Goal: Task Accomplishment & Management: Use online tool/utility

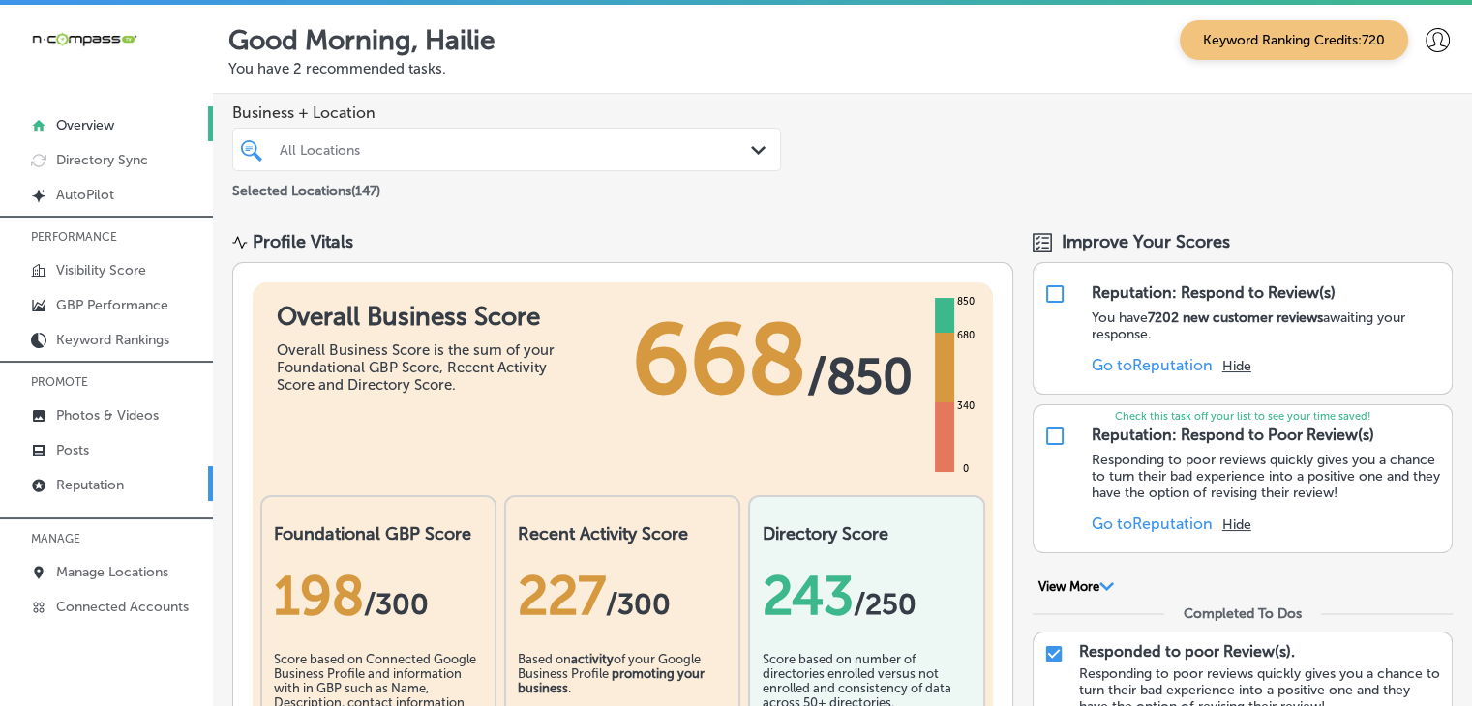
click at [103, 486] on p "Reputation" at bounding box center [90, 485] width 68 height 16
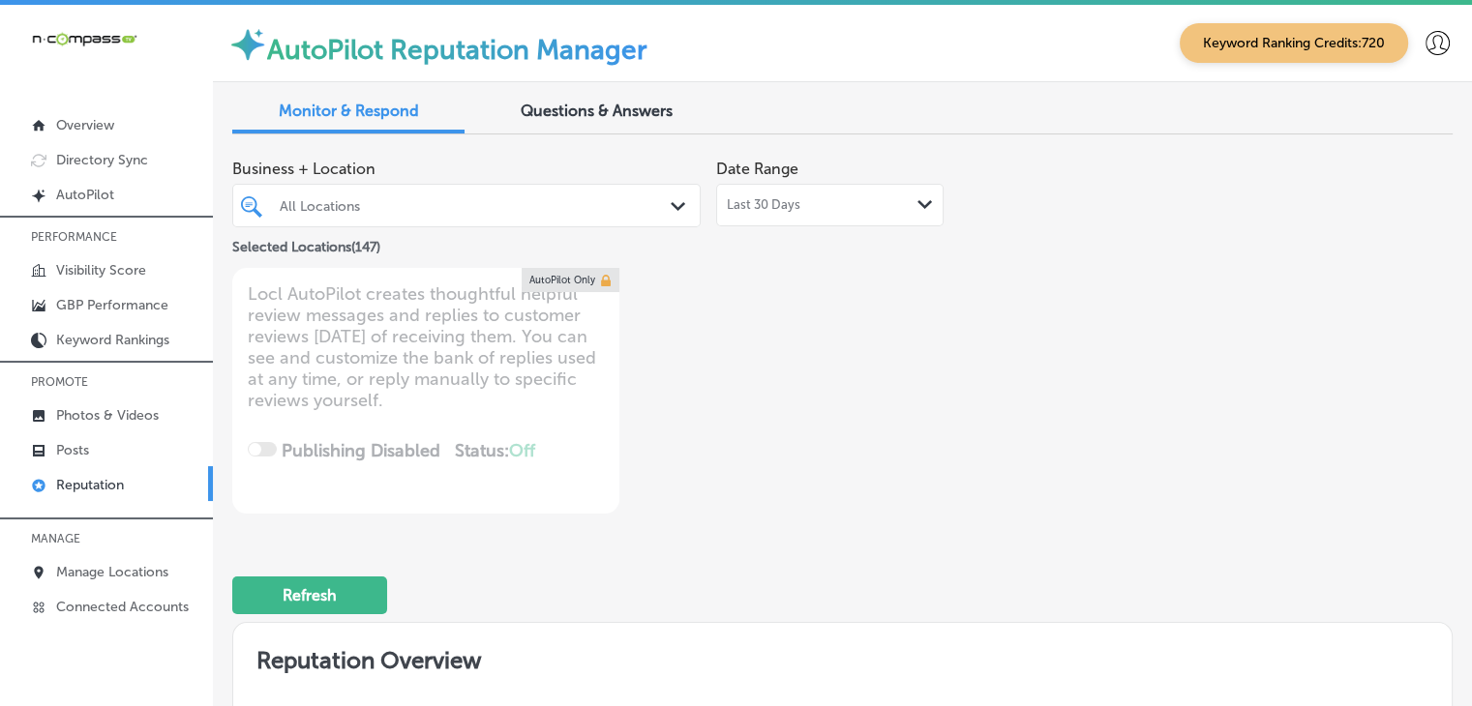
click at [445, 201] on div "All Locations" at bounding box center [476, 205] width 393 height 16
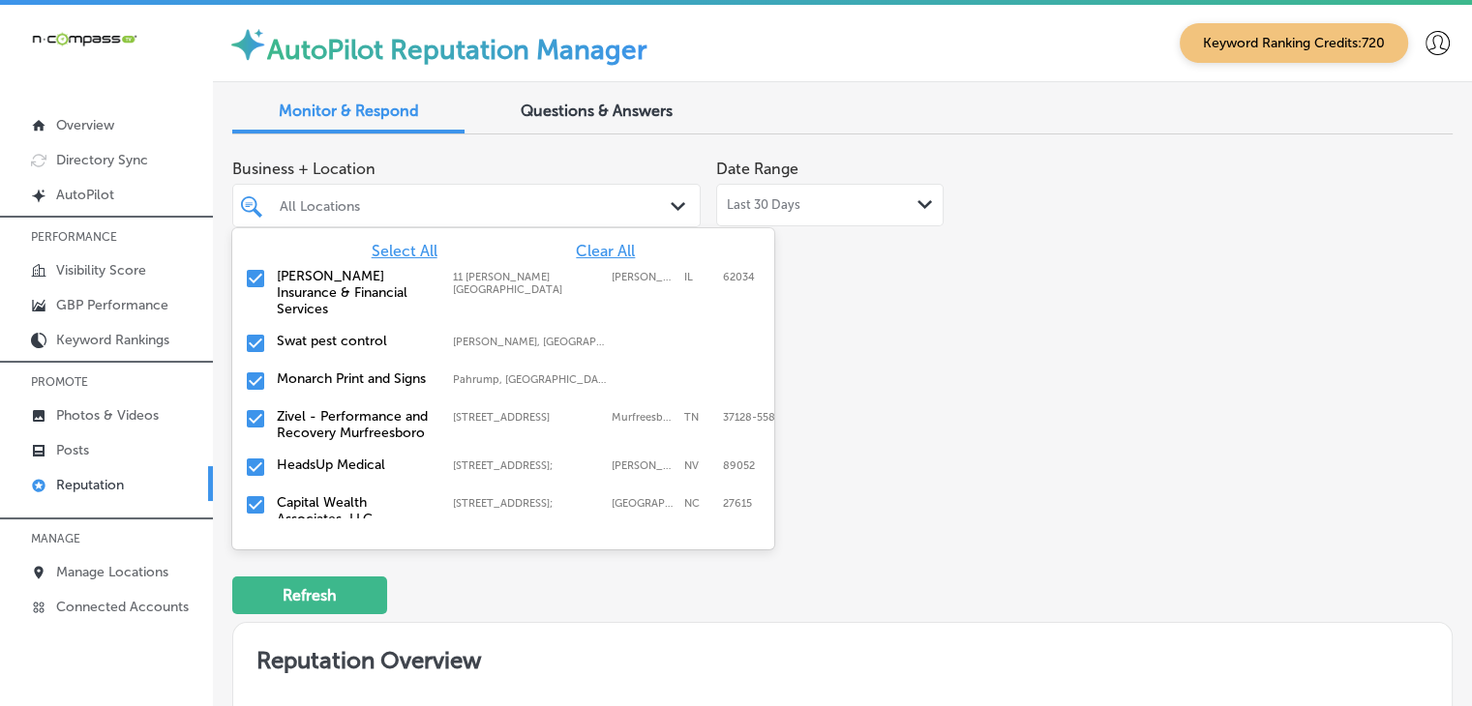
click at [591, 248] on span "Clear All" at bounding box center [605, 251] width 59 height 18
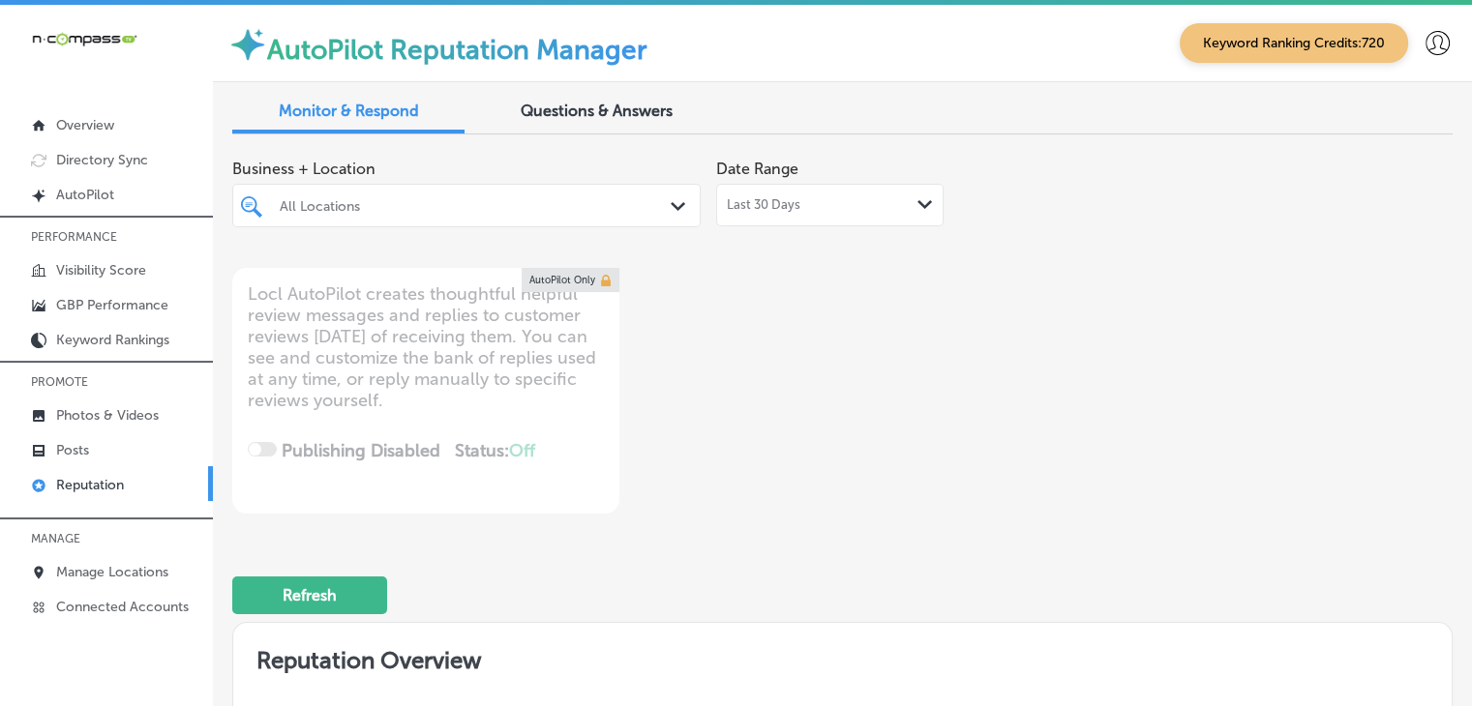
type textarea "x"
click at [470, 200] on div "All Locations" at bounding box center [476, 205] width 393 height 16
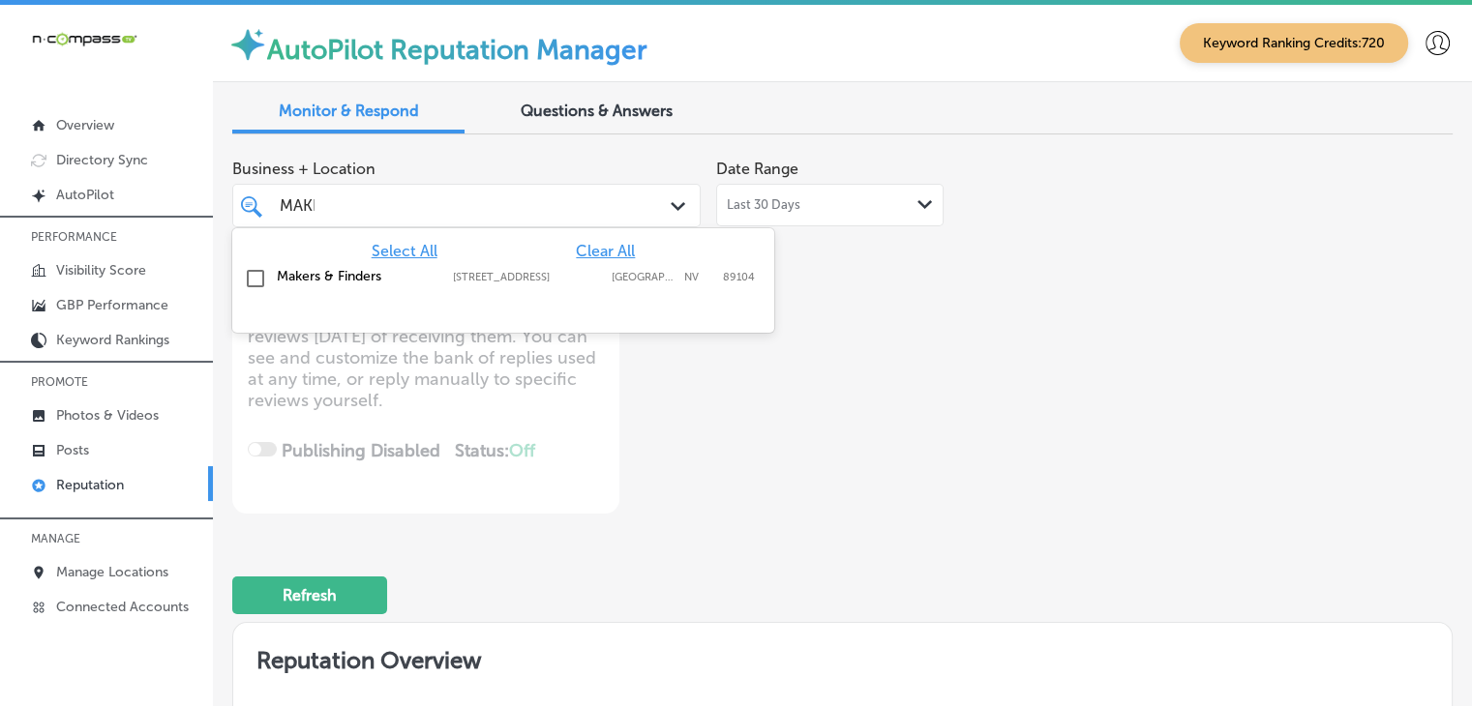
type input "MAKER"
click at [458, 254] on div "Select All Clear All" at bounding box center [503, 251] width 542 height 18
click at [466, 261] on div "Makers & Finders [STREET_ADDRESS][GEOGRAPHIC_DATA][STREET_ADDRESS]" at bounding box center [503, 279] width 542 height 38
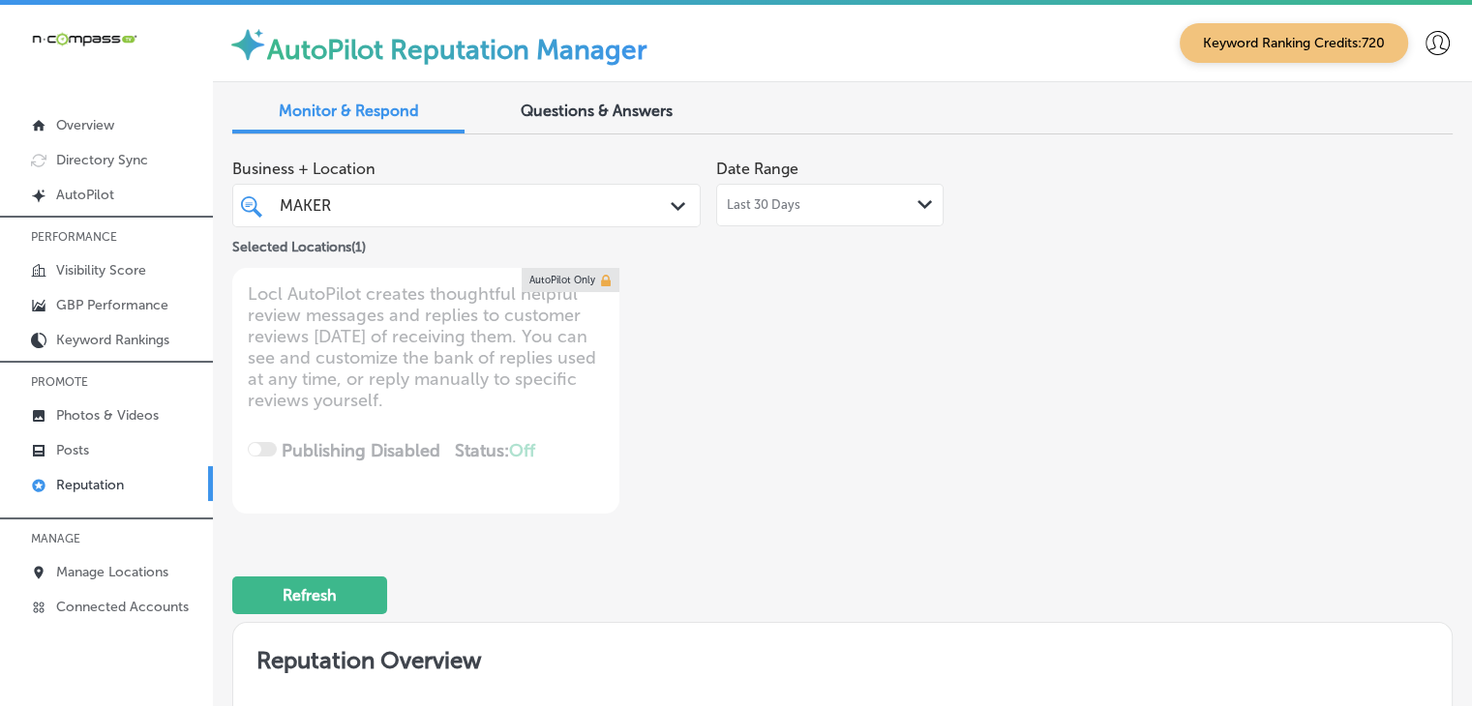
click at [490, 187] on div "MAKER MAKER Path Created with Sketch." at bounding box center [466, 206] width 468 height 44
type textarea "x"
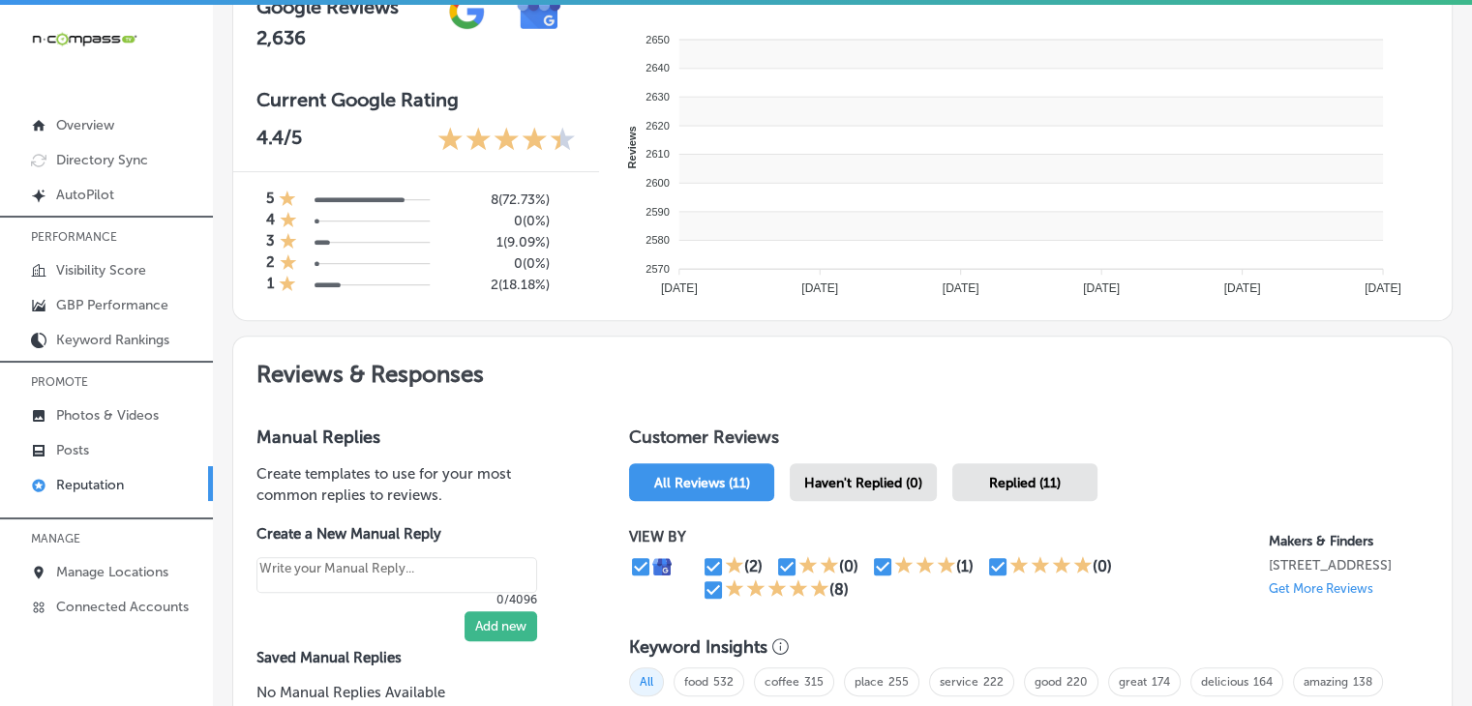
scroll to position [774, 0]
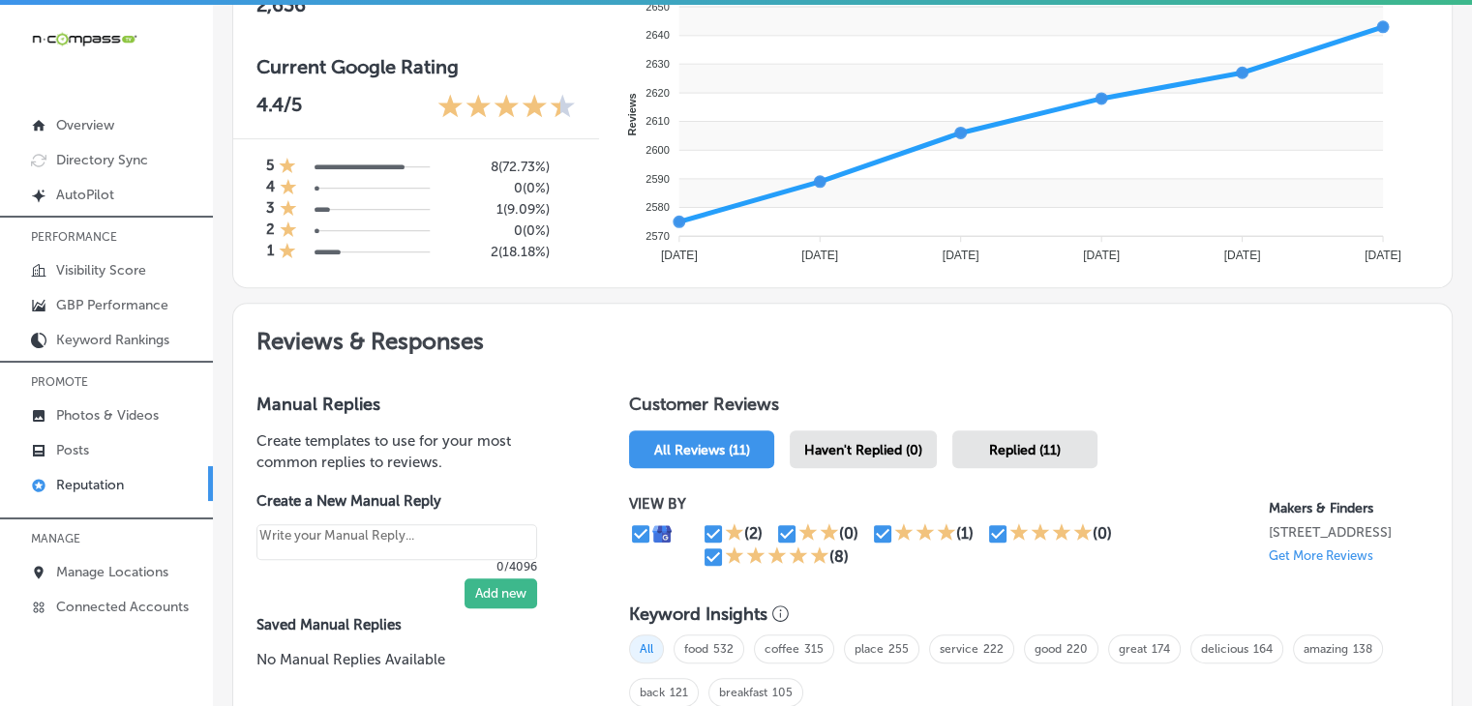
type input "MAKER"
click at [916, 452] on span "Haven't Replied (0)" at bounding box center [863, 450] width 118 height 16
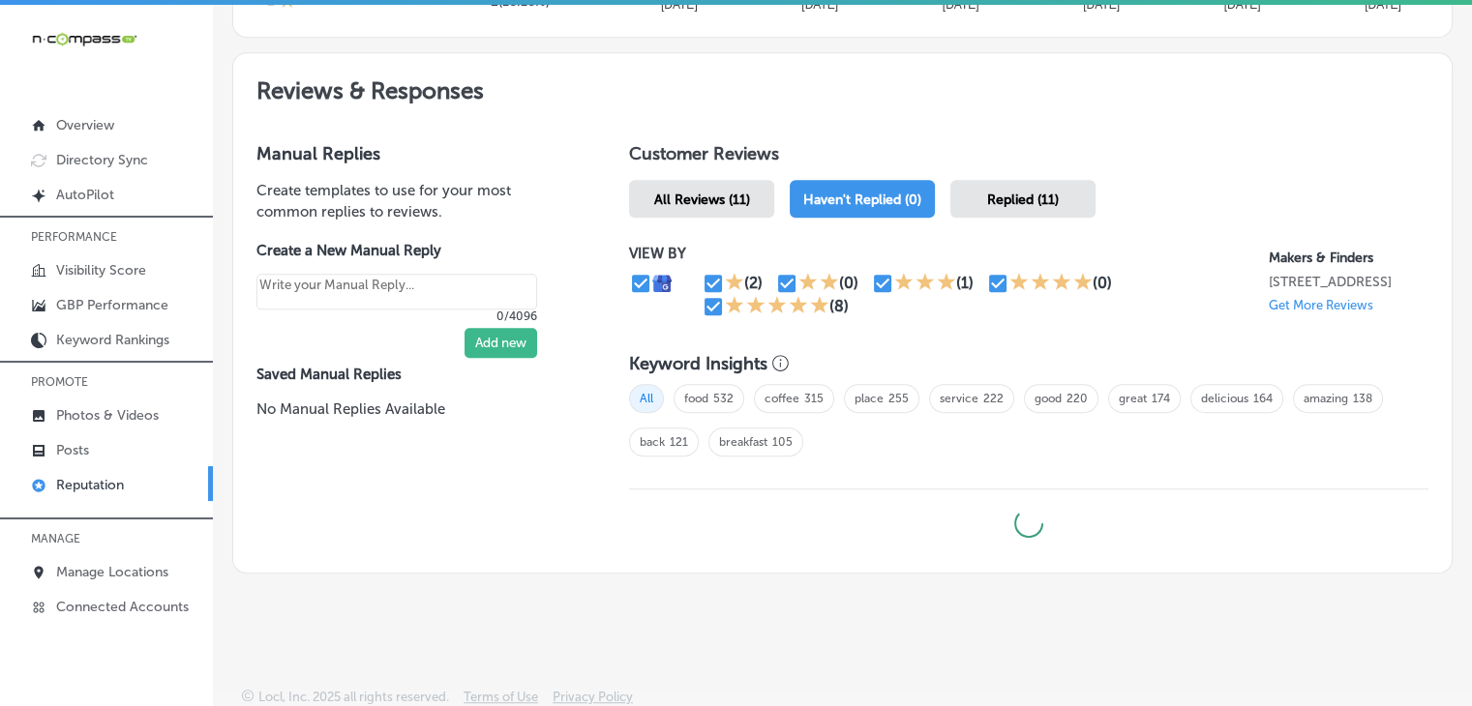
type textarea "x"
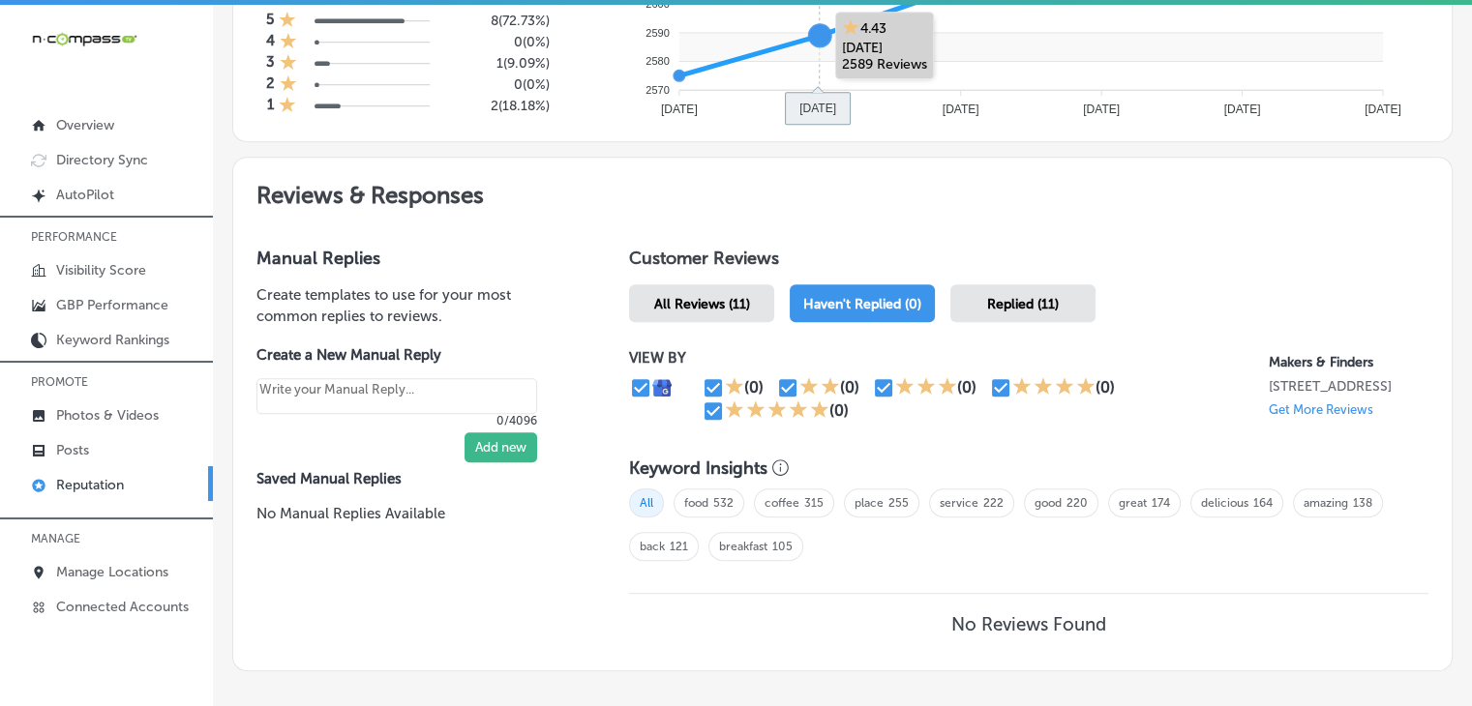
scroll to position [1017, 0]
